Goal: Complete application form

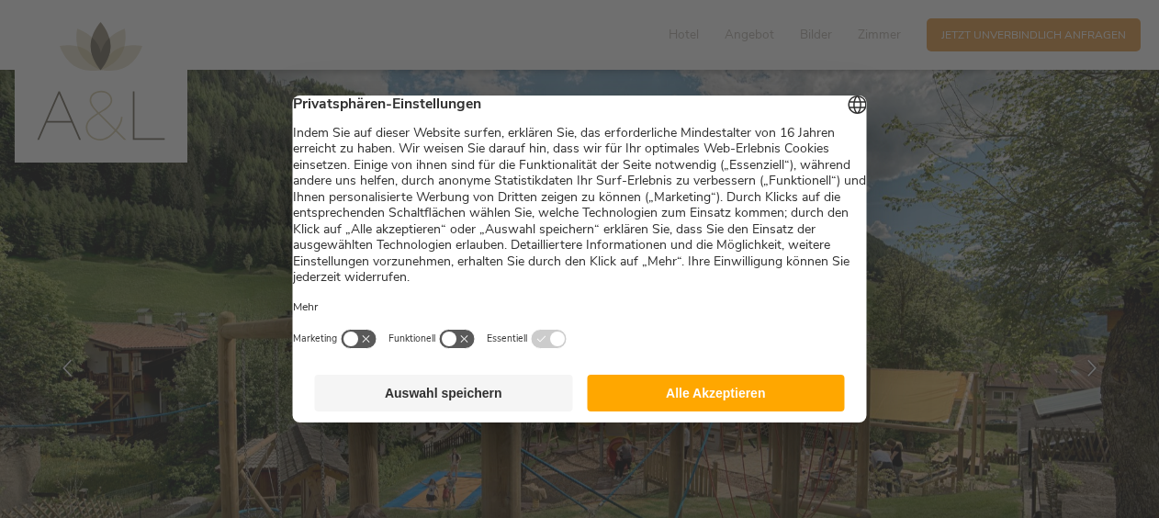
click at [638, 396] on button "Alle Akzeptieren" at bounding box center [716, 393] width 258 height 37
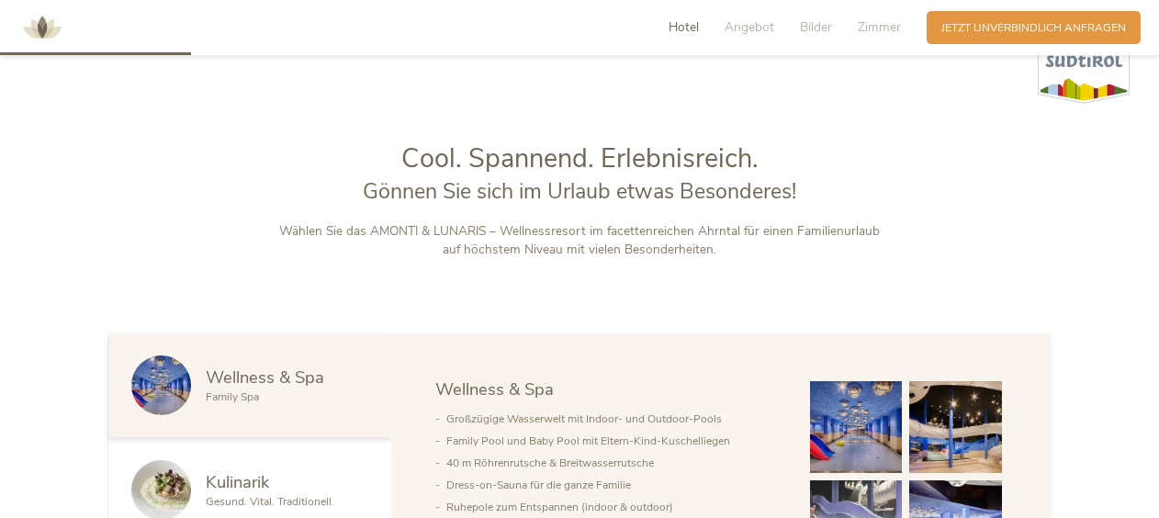
scroll to position [772, 0]
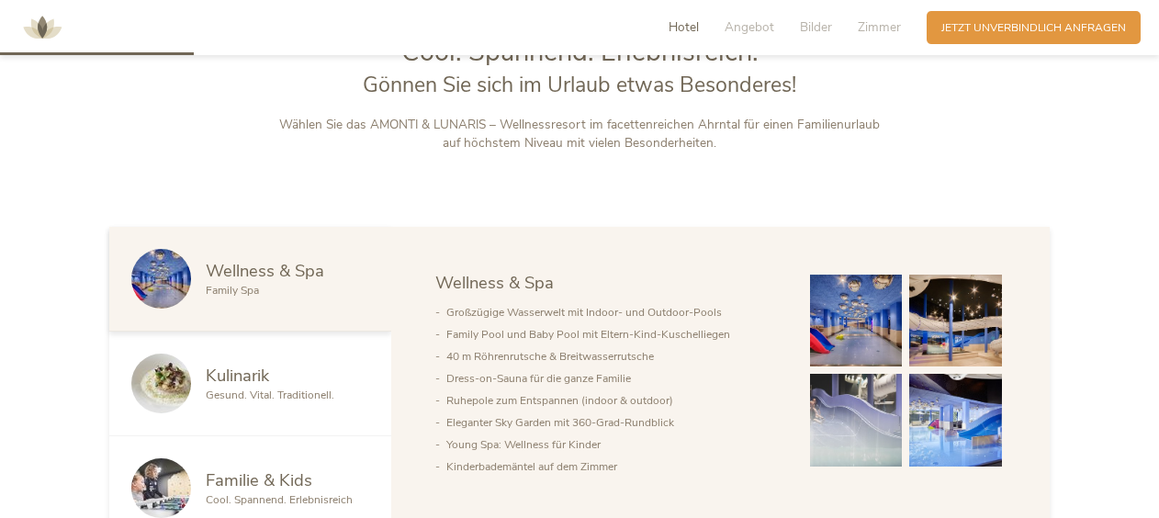
click at [989, 442] on img at bounding box center [955, 420] width 93 height 93
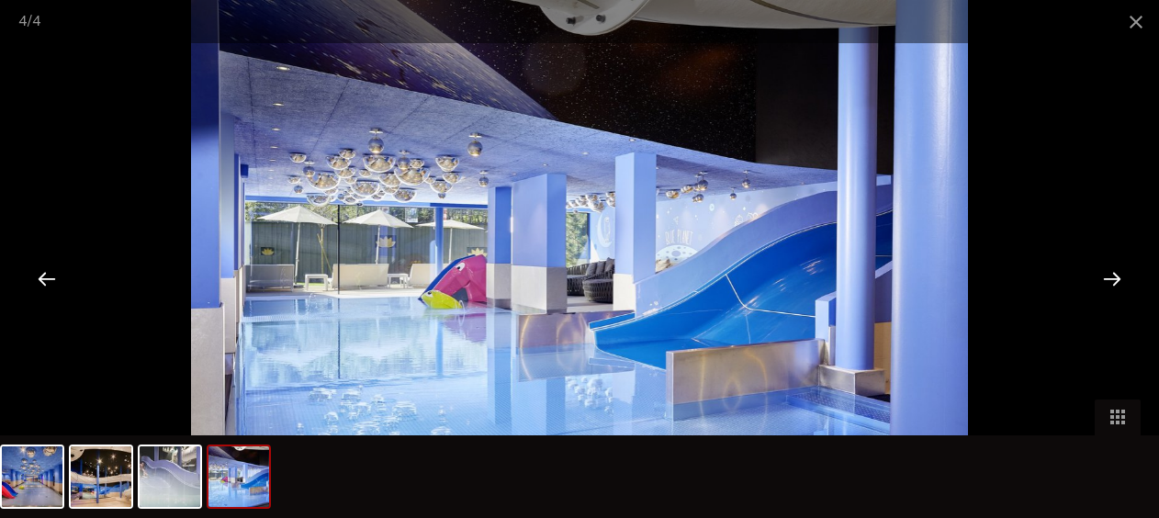
click at [1122, 281] on div at bounding box center [1112, 278] width 57 height 57
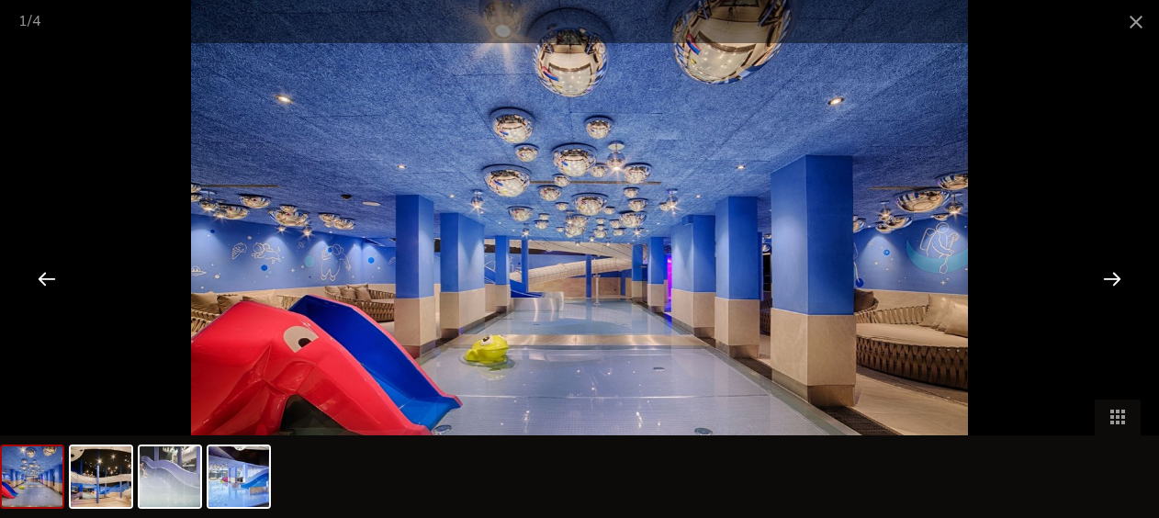
click at [1122, 281] on div at bounding box center [1112, 278] width 57 height 57
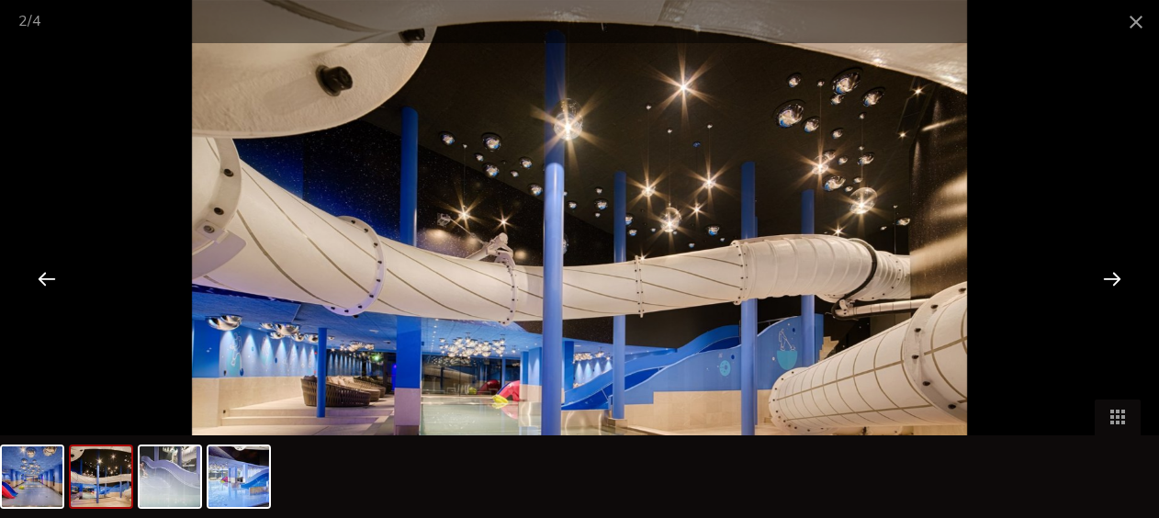
click at [1122, 281] on div at bounding box center [1112, 278] width 57 height 57
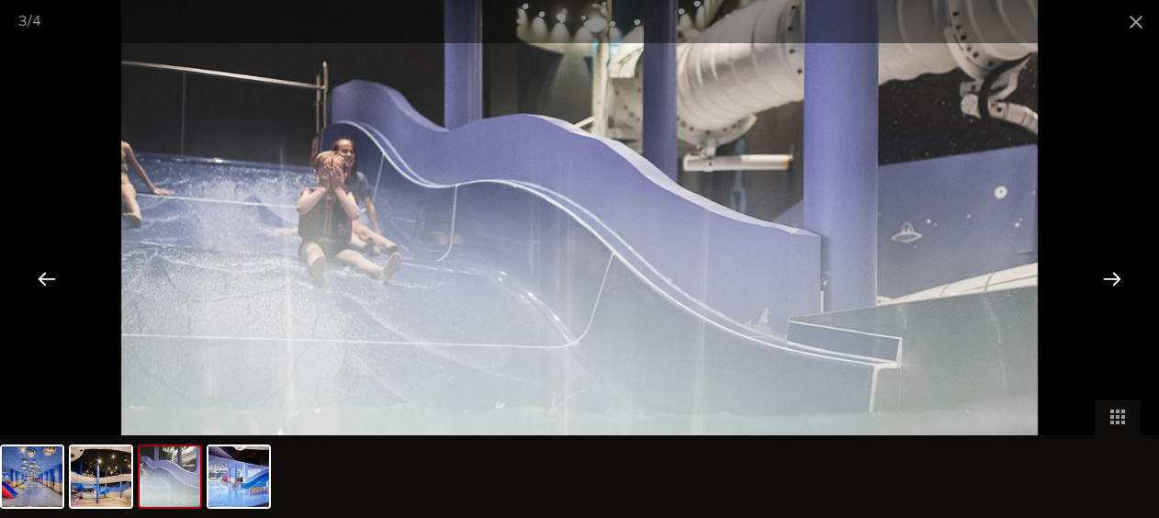
click at [1122, 281] on div at bounding box center [1112, 278] width 57 height 57
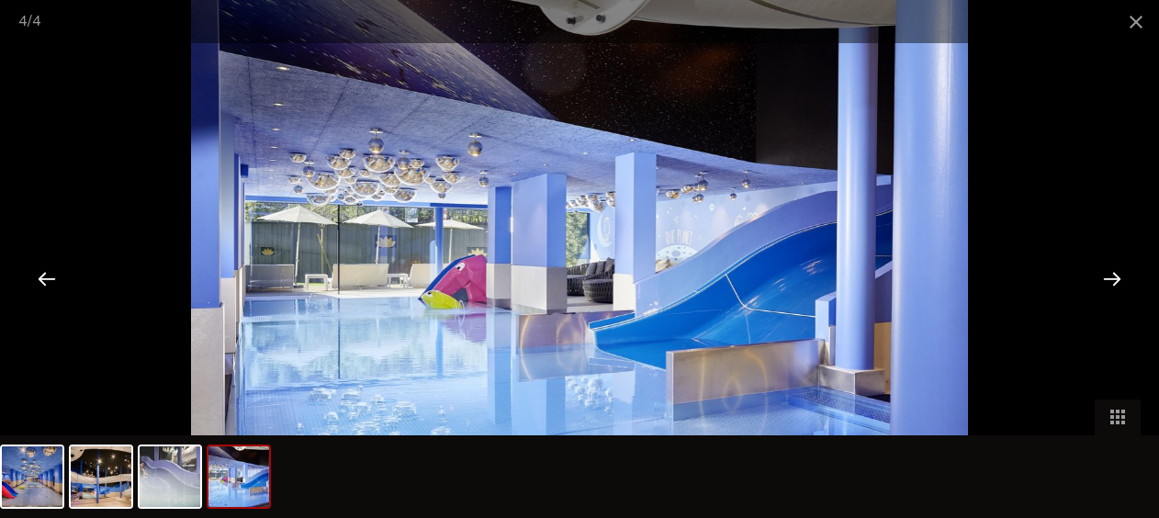
click at [1122, 281] on div at bounding box center [1112, 278] width 57 height 57
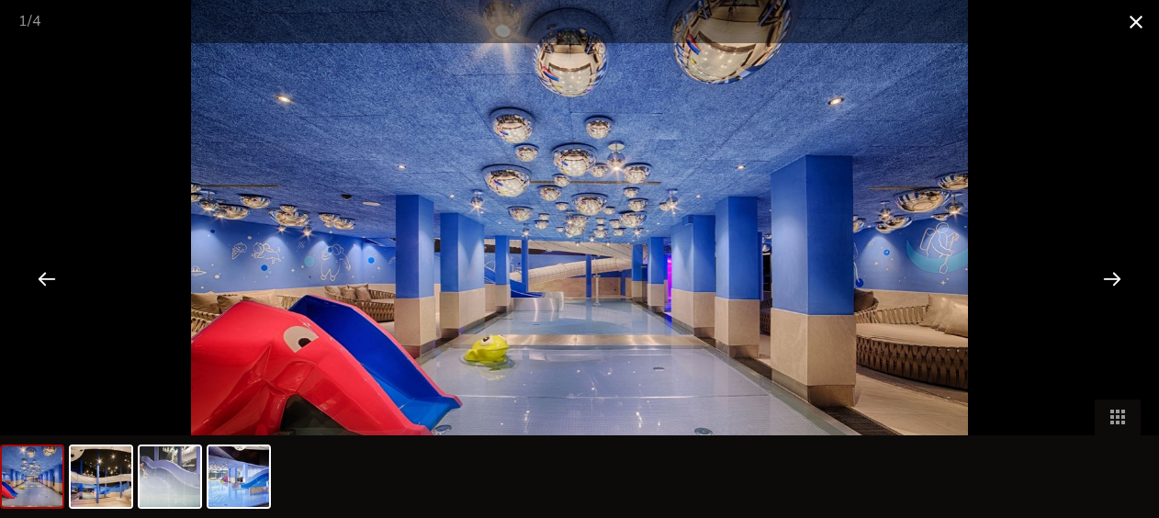
click at [1135, 25] on span at bounding box center [1136, 21] width 46 height 43
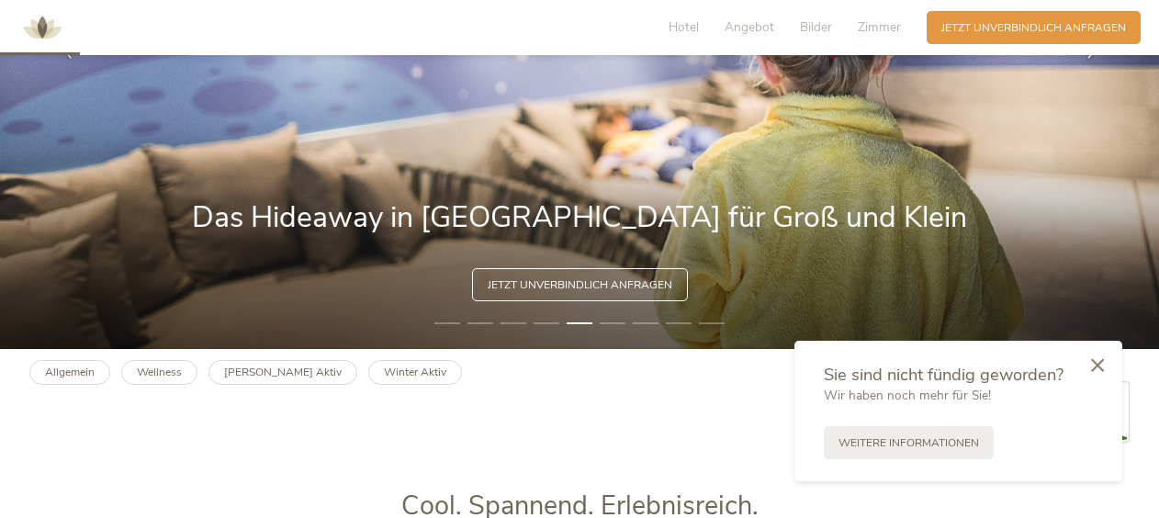
scroll to position [0, 0]
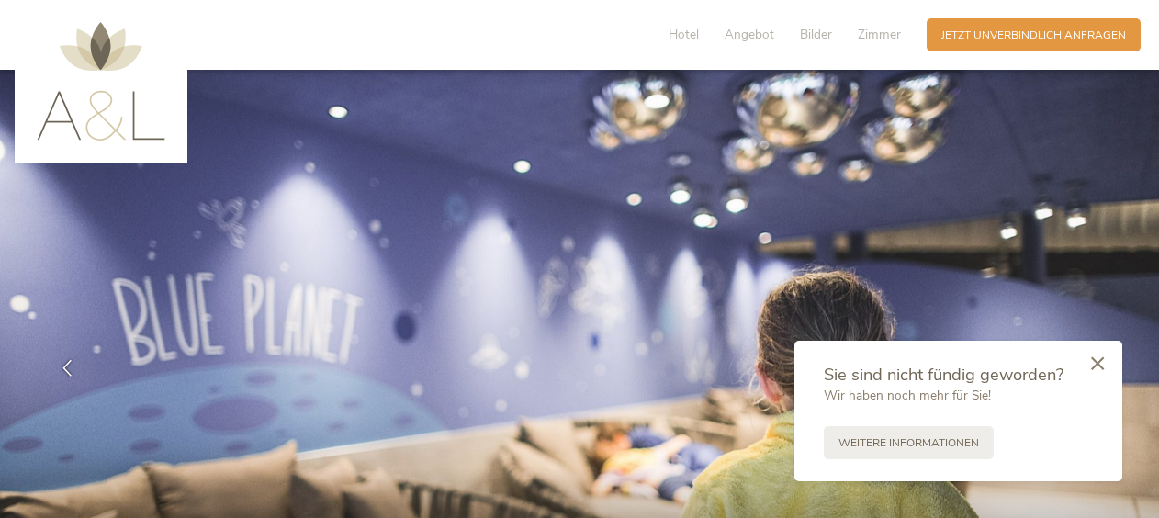
click at [1100, 367] on icon at bounding box center [1097, 363] width 13 height 14
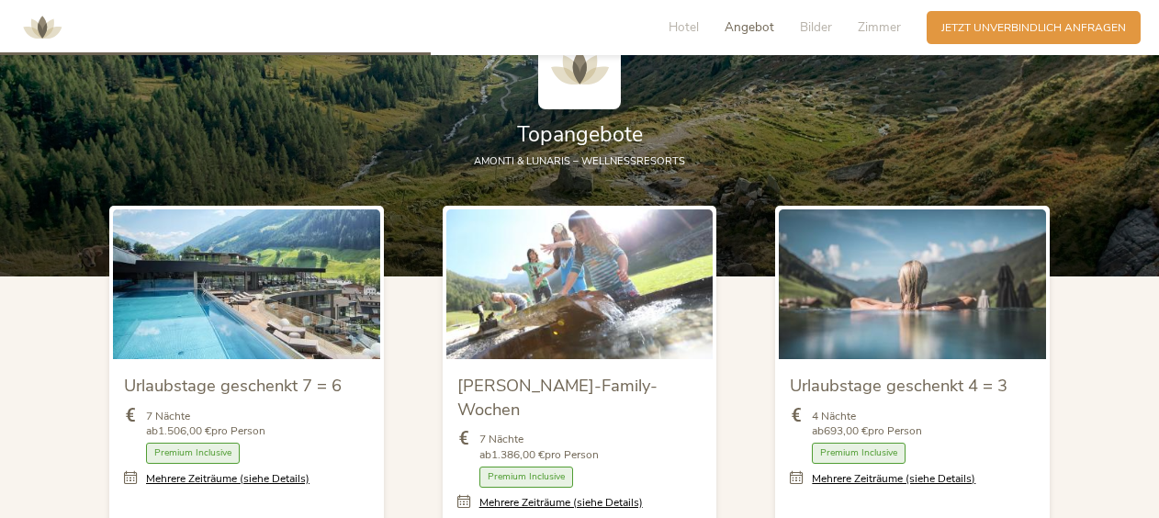
scroll to position [1791, 0]
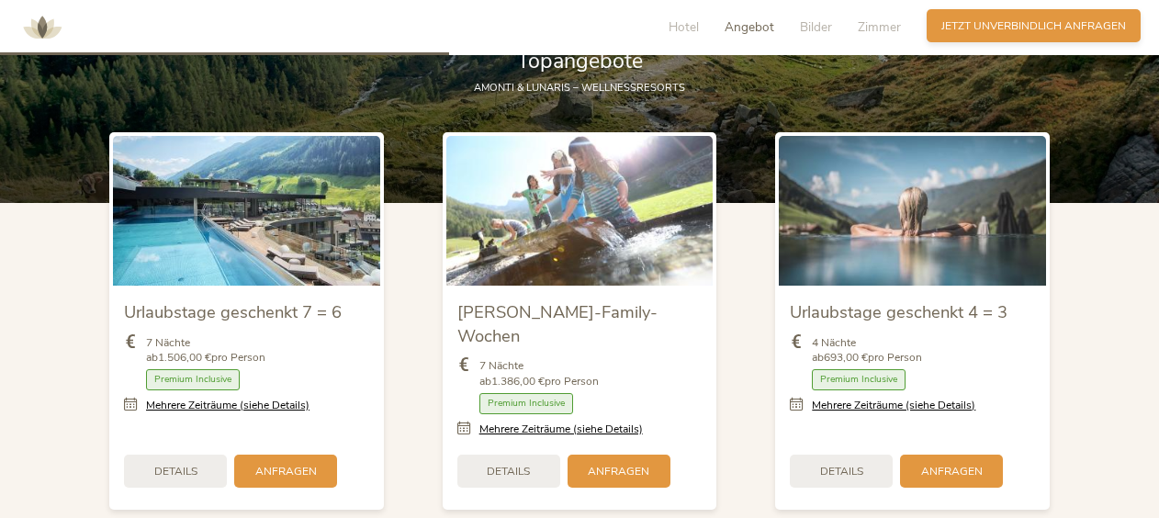
click at [1067, 27] on span "Jetzt unverbindlich anfragen" at bounding box center [1034, 26] width 185 height 16
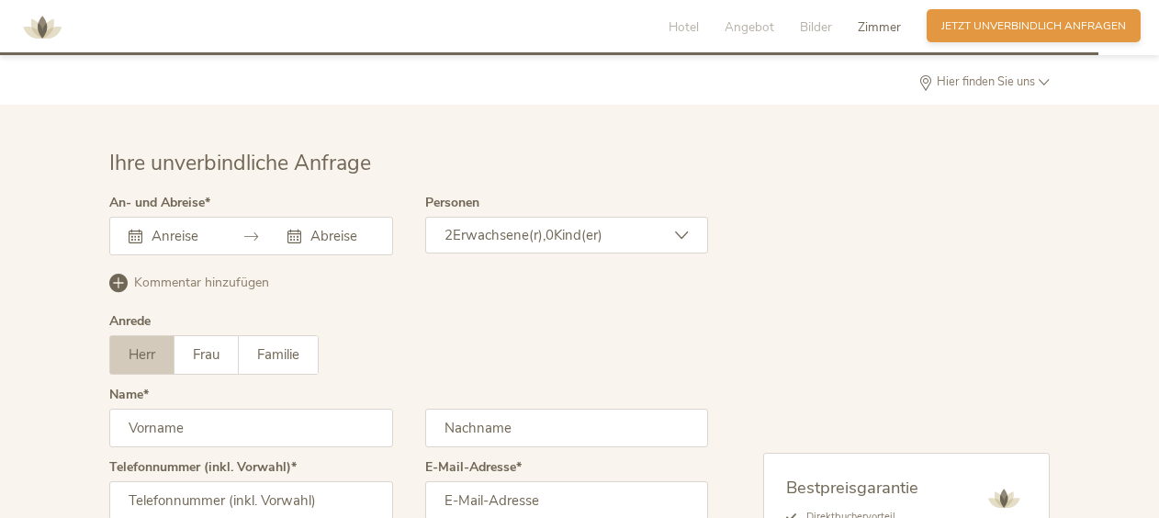
scroll to position [4424, 0]
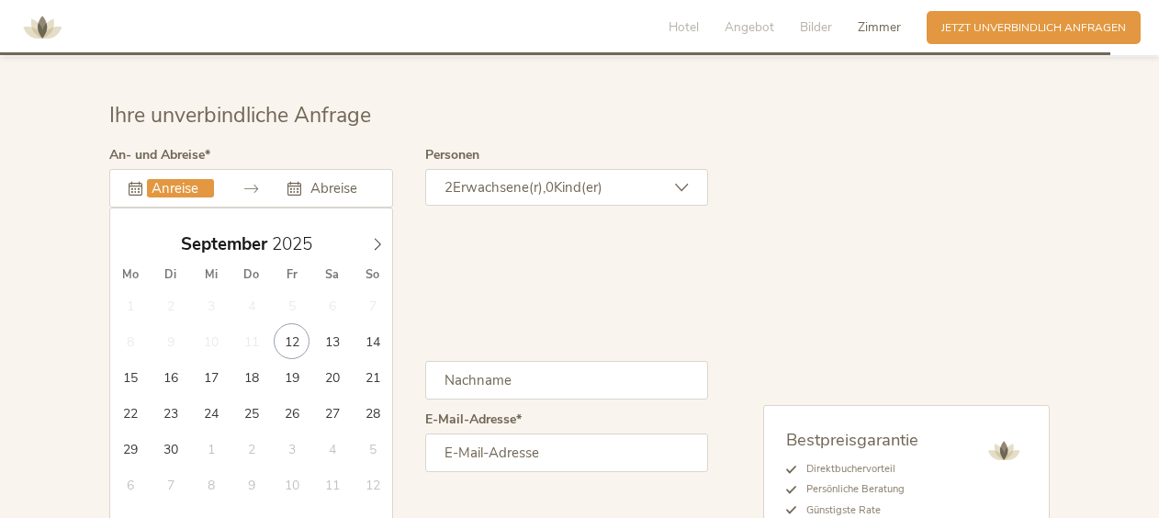
click at [162, 179] on input "text" at bounding box center [180, 188] width 67 height 18
click at [380, 238] on icon at bounding box center [377, 244] width 13 height 13
type input "2026"
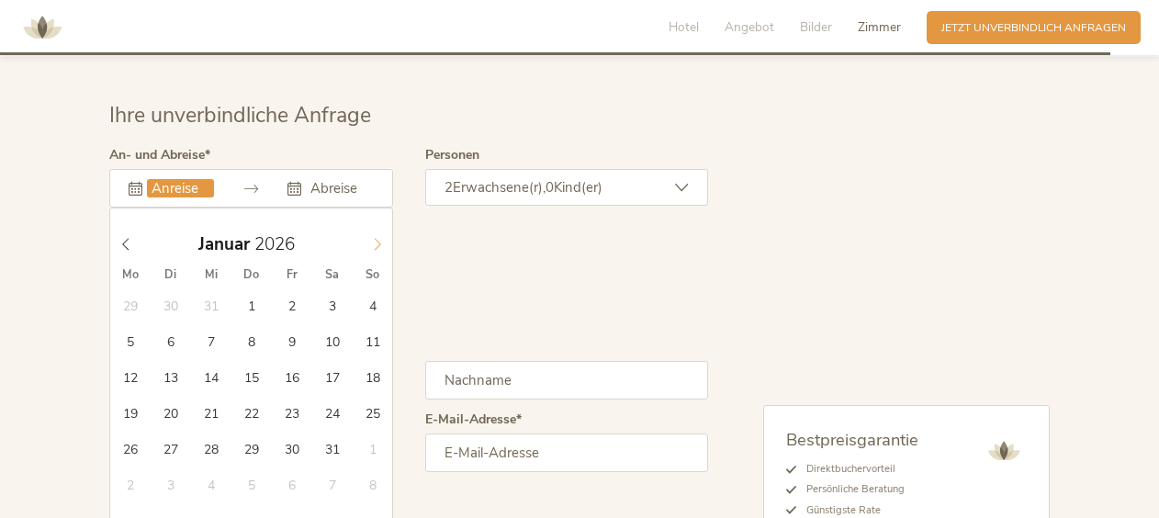
click at [380, 238] on icon at bounding box center [377, 244] width 13 height 13
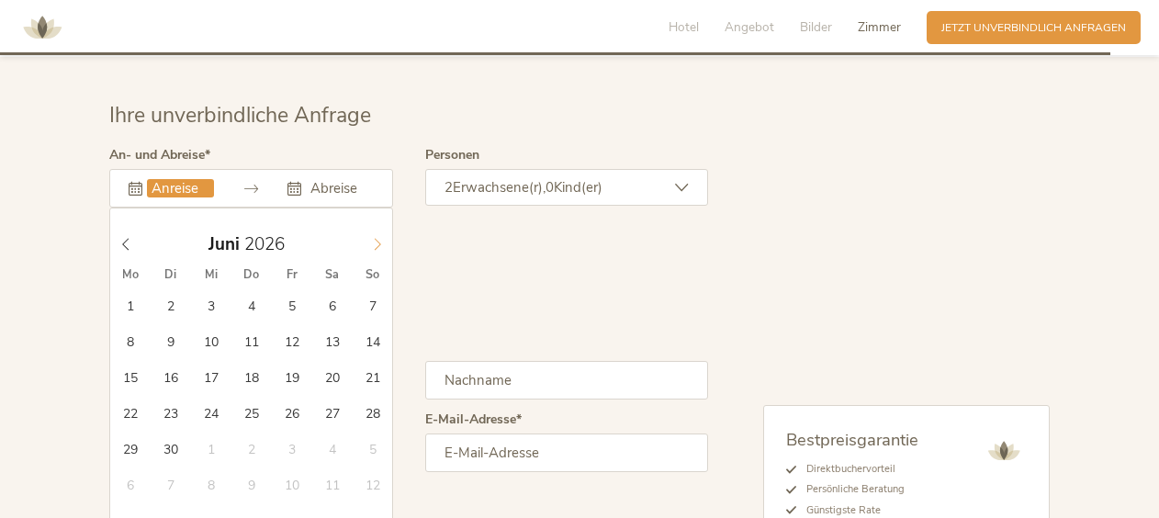
click at [380, 238] on icon at bounding box center [377, 244] width 13 height 13
type input "28.08.2026"
type input "2026"
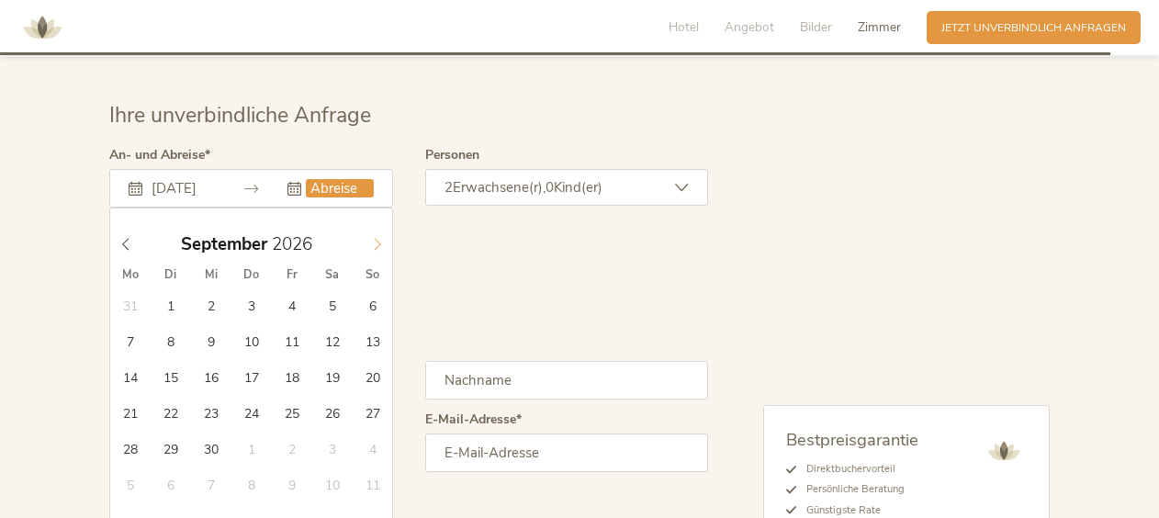
click at [376, 238] on icon at bounding box center [377, 244] width 13 height 13
type input "04.09.2026"
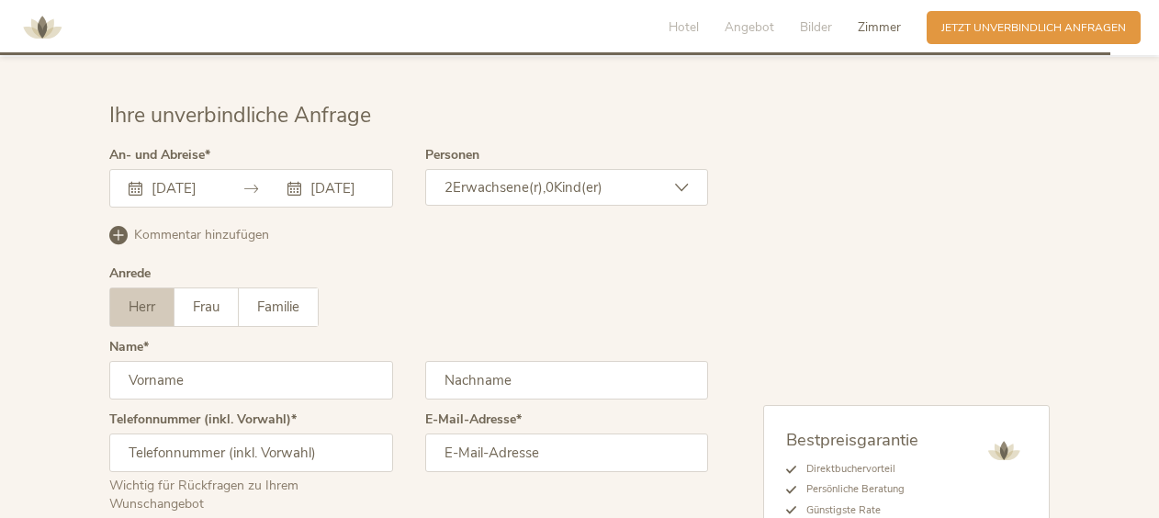
scroll to position [0, 0]
click at [575, 178] on span "Kind(er)" at bounding box center [578, 187] width 49 height 18
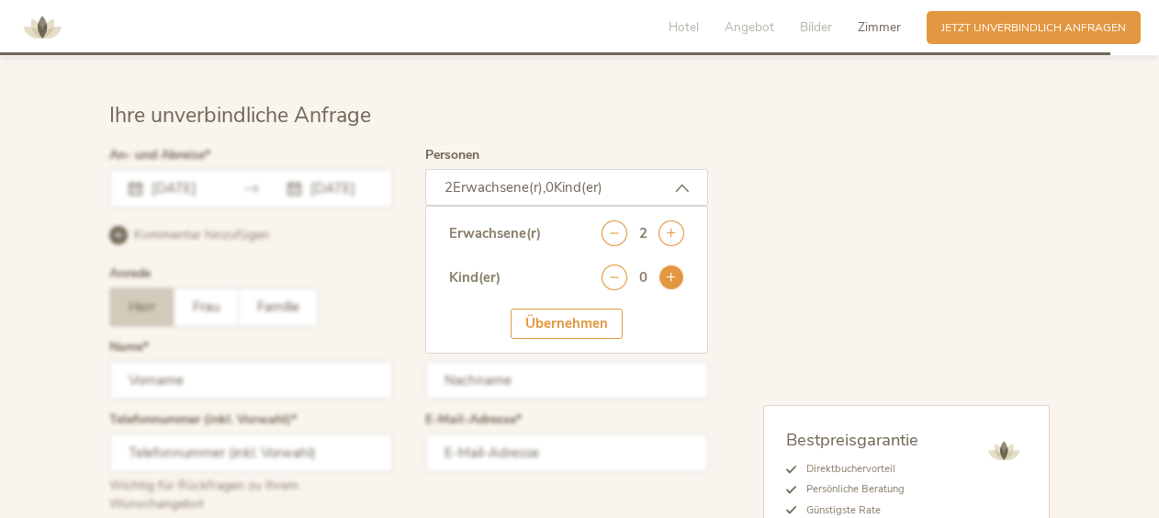
click at [673, 265] on icon at bounding box center [672, 278] width 26 height 26
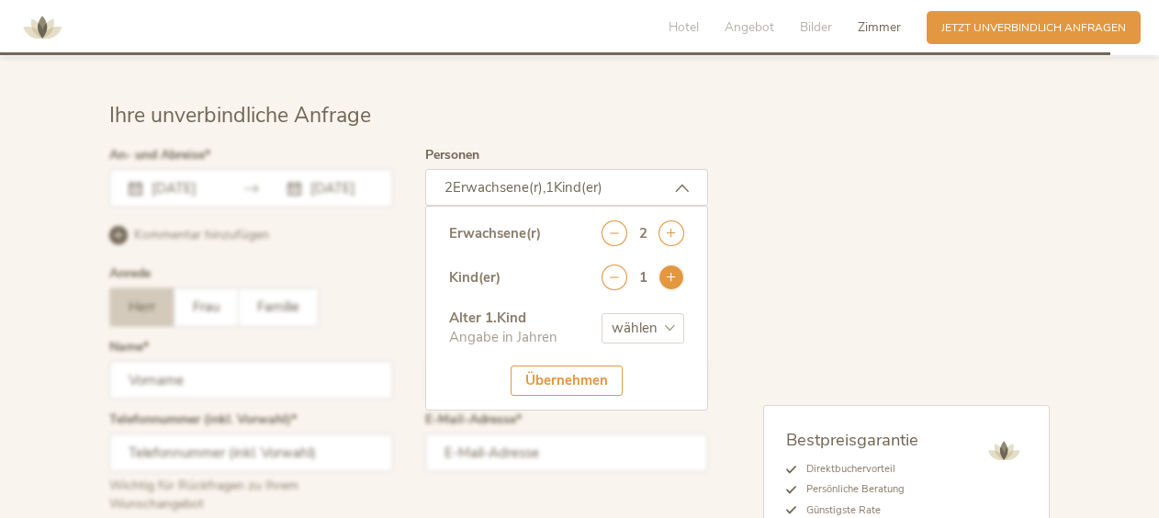
click at [673, 265] on icon at bounding box center [672, 278] width 26 height 26
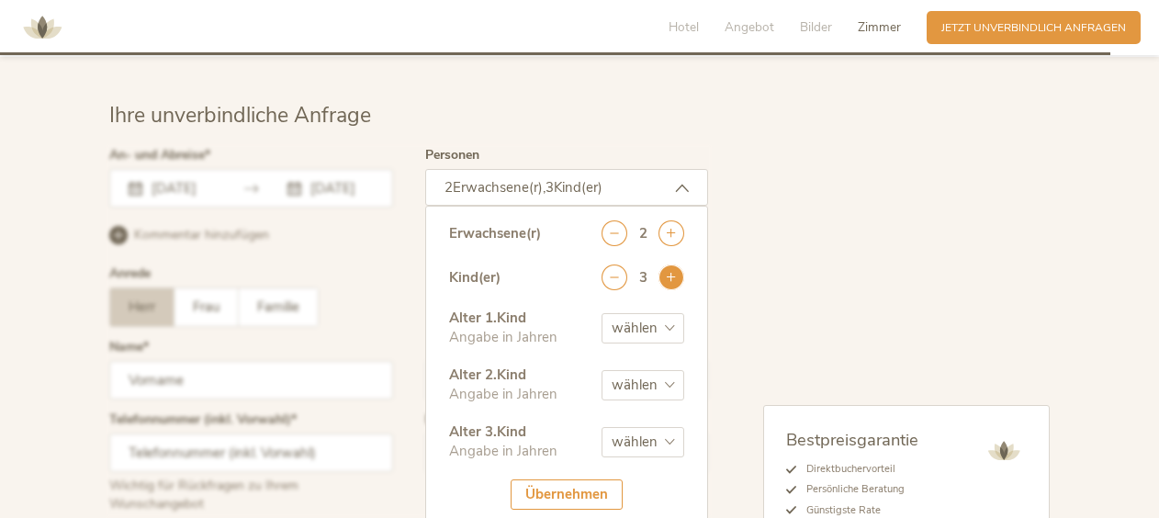
click at [673, 265] on icon at bounding box center [672, 278] width 26 height 26
click at [620, 265] on icon at bounding box center [615, 278] width 26 height 26
click at [639, 313] on select "wählen 0 1 2 3 4 5 6 7 8 9 10 11 12 13 14 15 16 17" at bounding box center [643, 328] width 83 height 30
select select "12"
click at [602, 313] on select "wählen 0 1 2 3 4 5 6 7 8 9 10 11 12 13 14 15 16 17" at bounding box center [643, 328] width 83 height 30
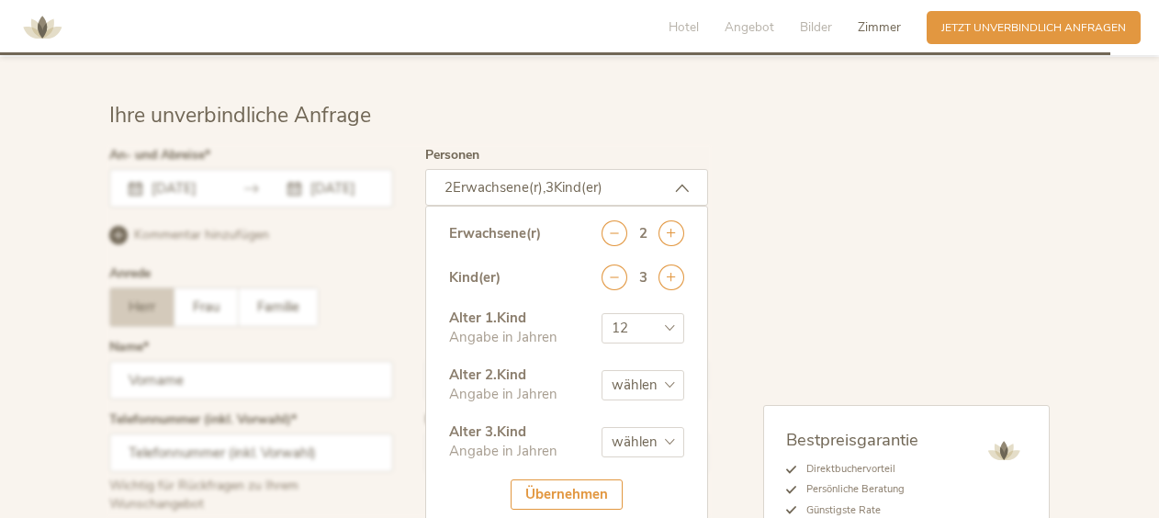
click at [628, 370] on select "wählen 0 1 2 3 4 5 6 7 8 9 10 11 12 13 14 15 16 17" at bounding box center [643, 385] width 83 height 30
select select "10"
click at [602, 370] on select "wählen 0 1 2 3 4 5 6 7 8 9 10 11 12 13 14 15 16 17" at bounding box center [643, 385] width 83 height 30
click at [644, 427] on select "wählen 0 1 2 3 4 5 6 7 8 9 10 11 12 13 14 15 16 17" at bounding box center [643, 442] width 83 height 30
select select "2"
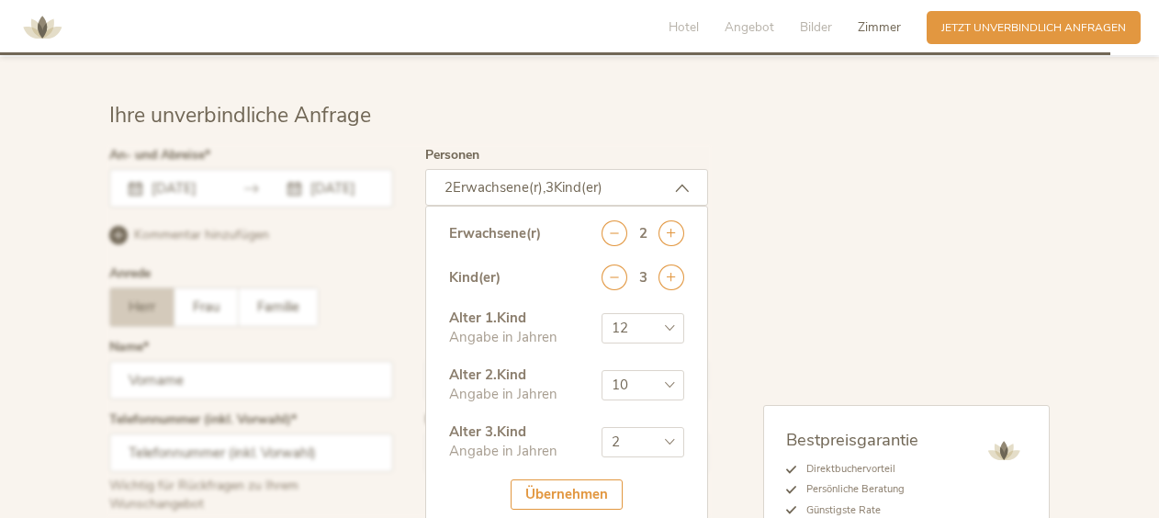
click at [602, 427] on select "wählen 0 1 2 3 4 5 6 7 8 9 10 11 12 13 14 15 16 17" at bounding box center [643, 442] width 83 height 30
click at [590, 480] on div "Übernehmen" at bounding box center [567, 495] width 112 height 30
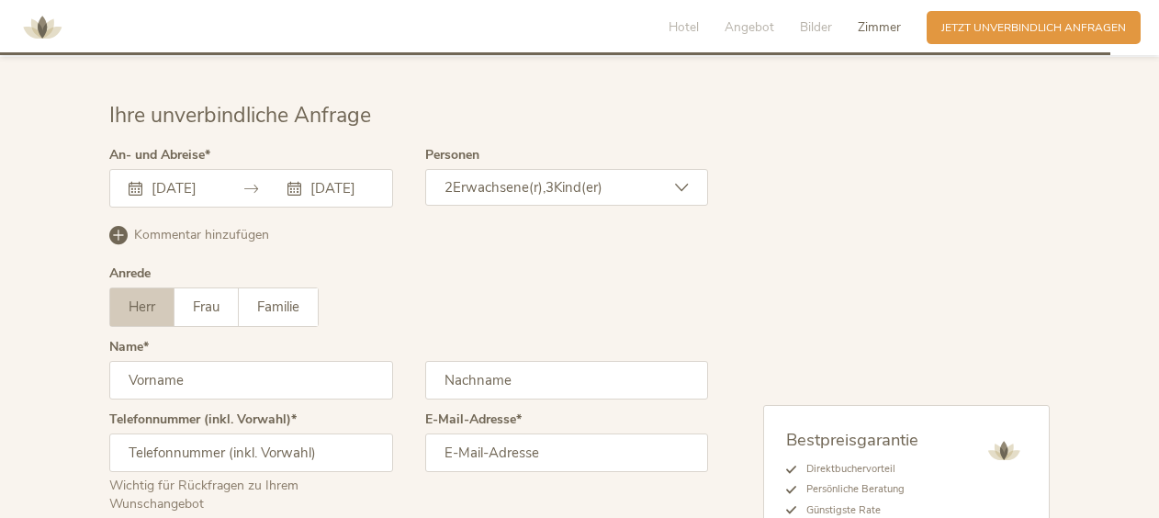
click at [237, 361] on input "text" at bounding box center [251, 380] width 284 height 39
type input "Roland"
type input "Schlagbauer"
type input "+491733625623"
type input "bodawaschi@gmx.de"
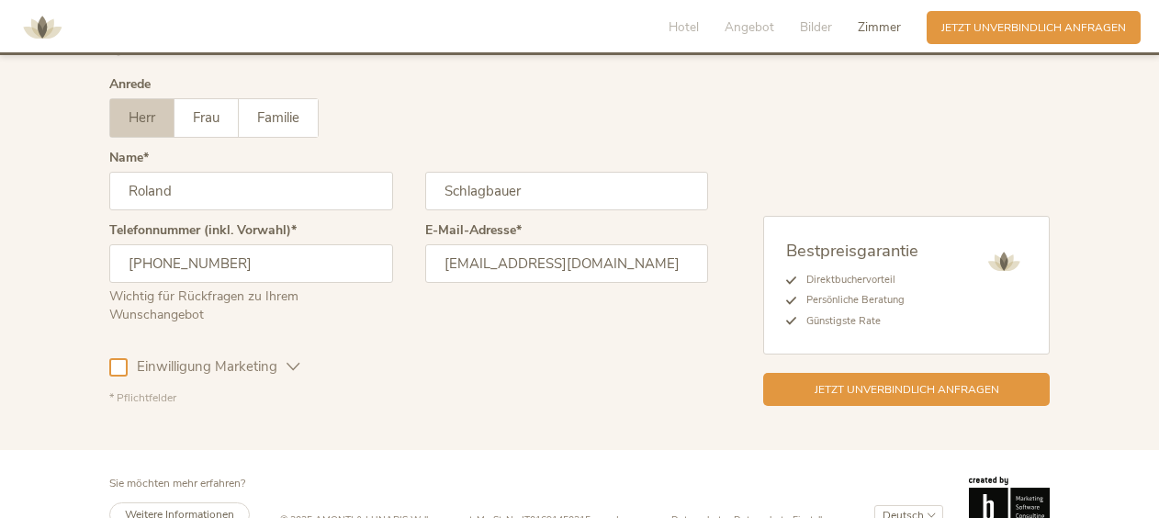
scroll to position [4619, 0]
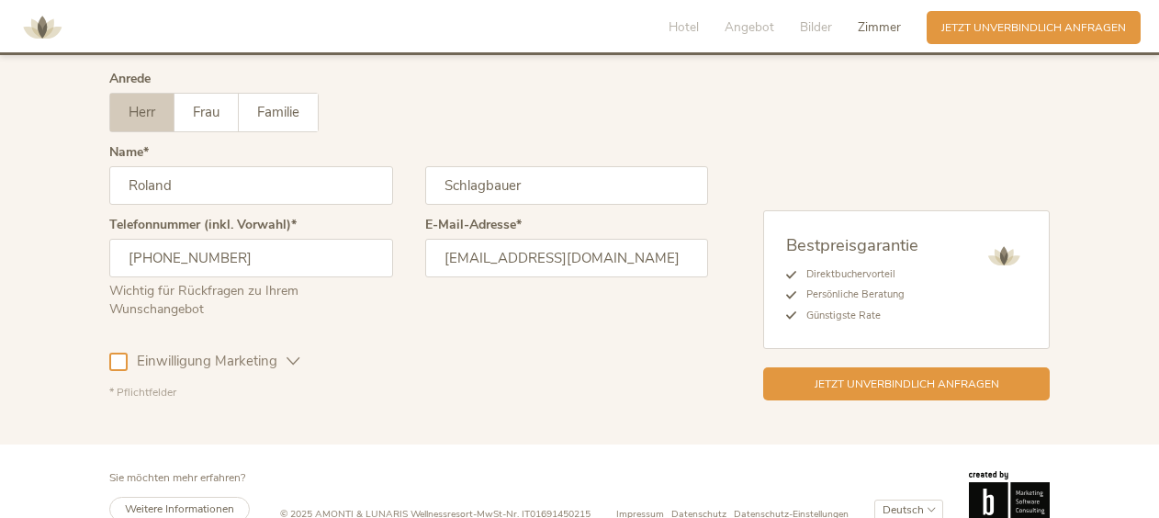
click at [123, 352] on div "Einwilligung Marketing" at bounding box center [204, 361] width 191 height 19
click at [121, 353] on div at bounding box center [118, 362] width 18 height 18
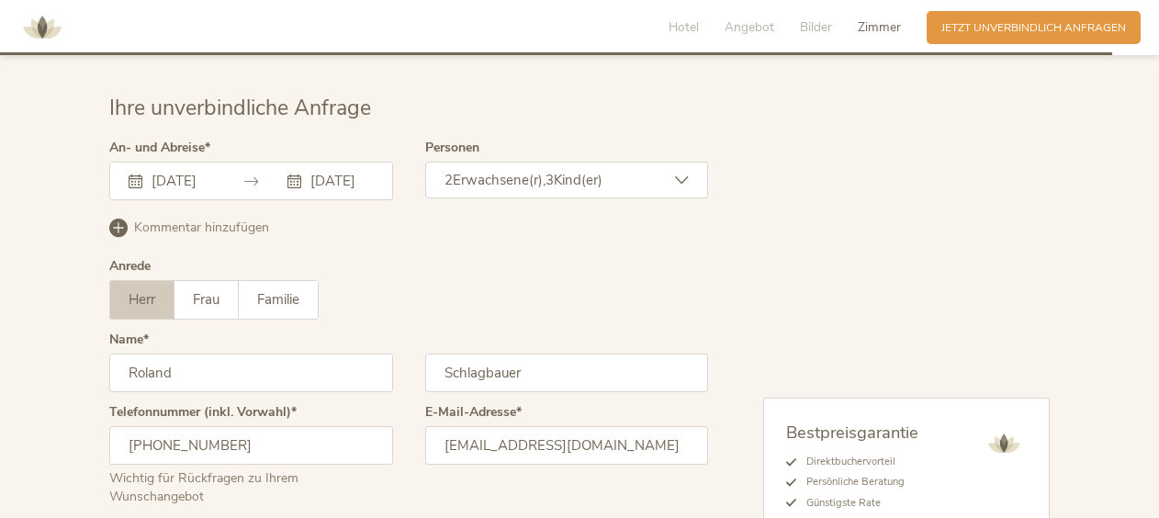
scroll to position [4546, 0]
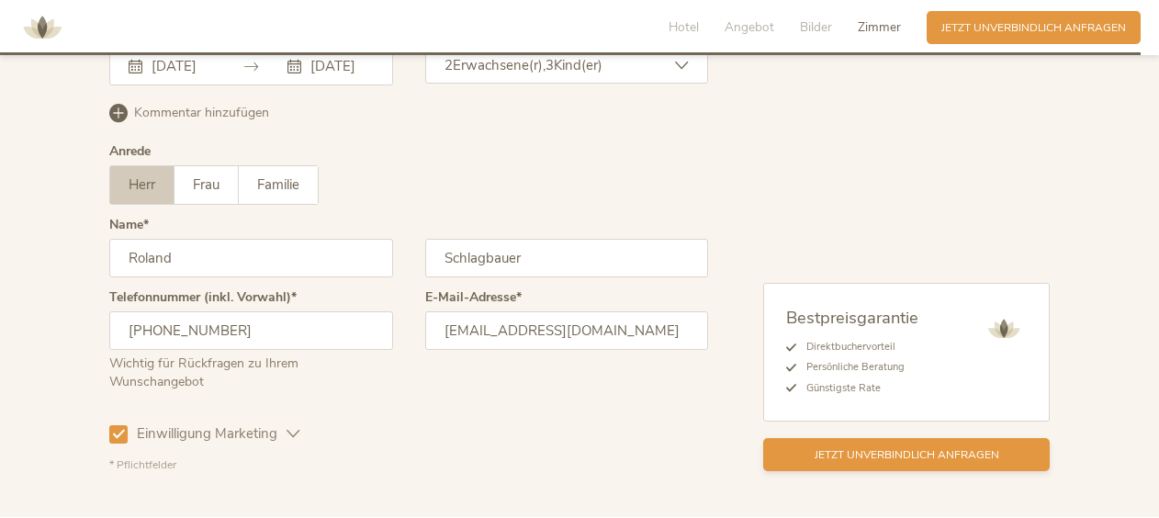
click at [957, 438] on div "Jetzt unverbindlich anfragen" at bounding box center [906, 454] width 287 height 33
